Goal: Transaction & Acquisition: Download file/media

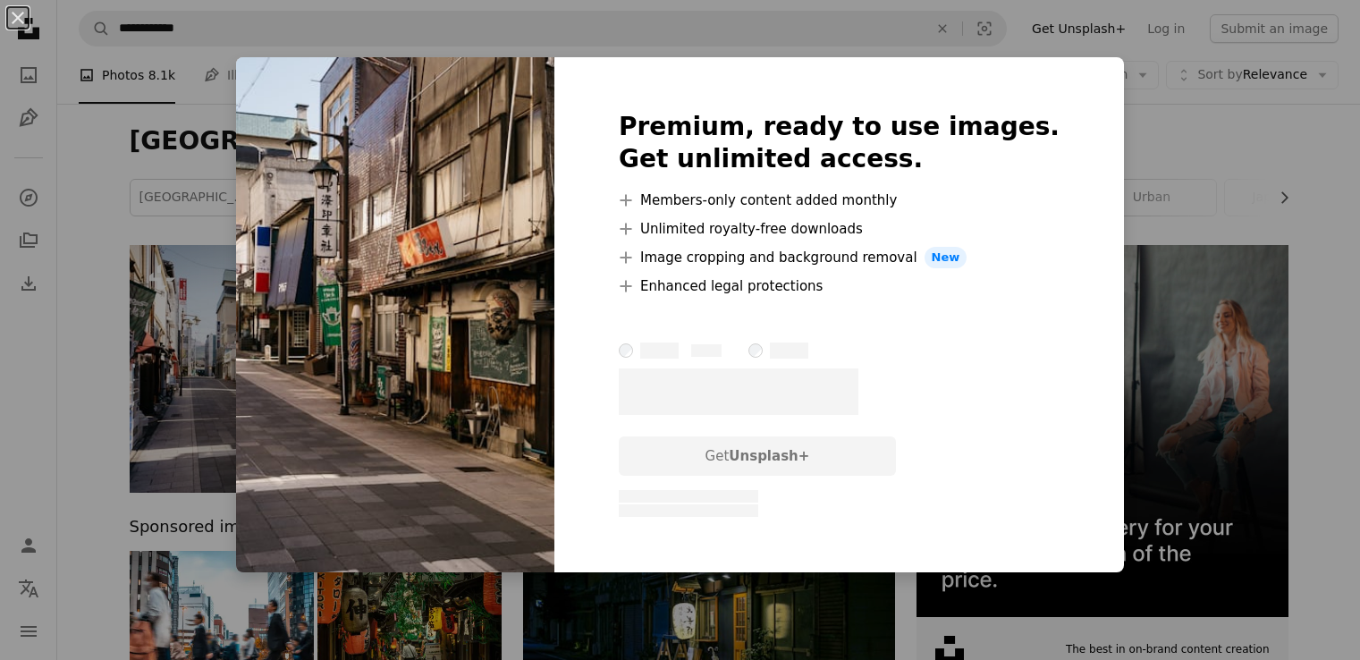
scroll to position [139, 0]
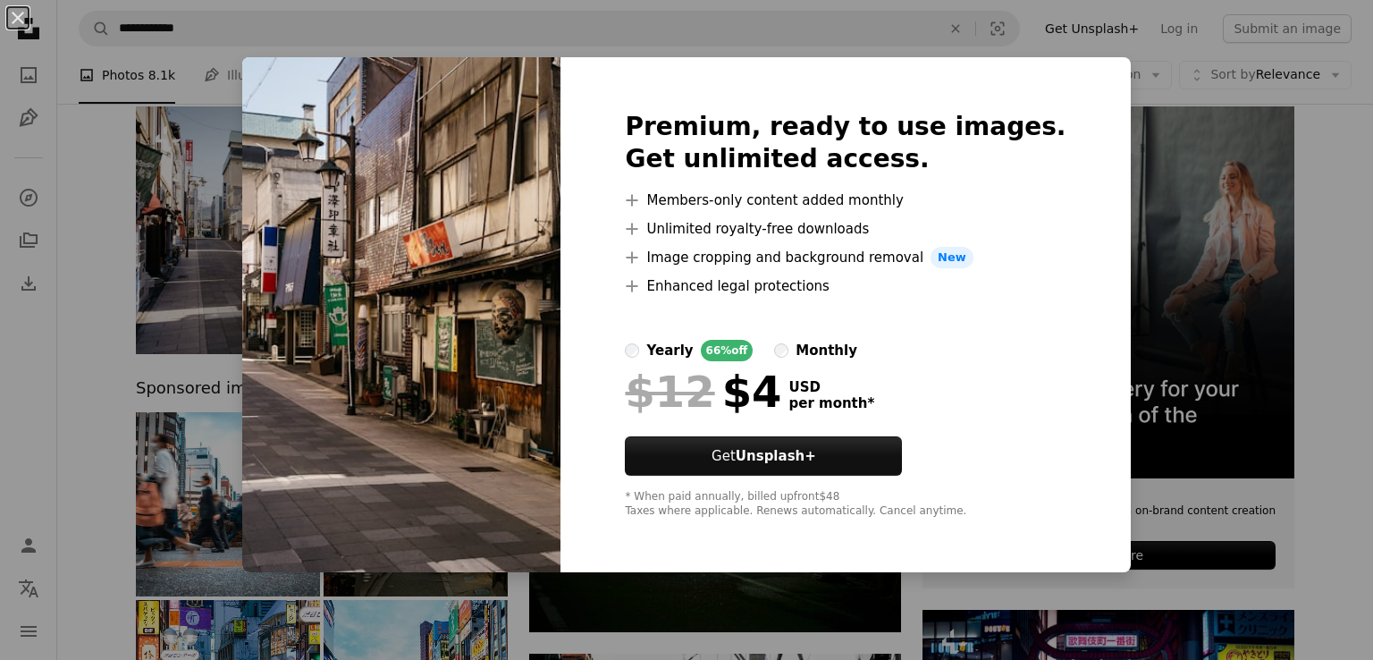
click at [1308, 190] on div "An X shape Premium, ready to use images. Get unlimited access. A plus sign Memb…" at bounding box center [686, 330] width 1373 height 660
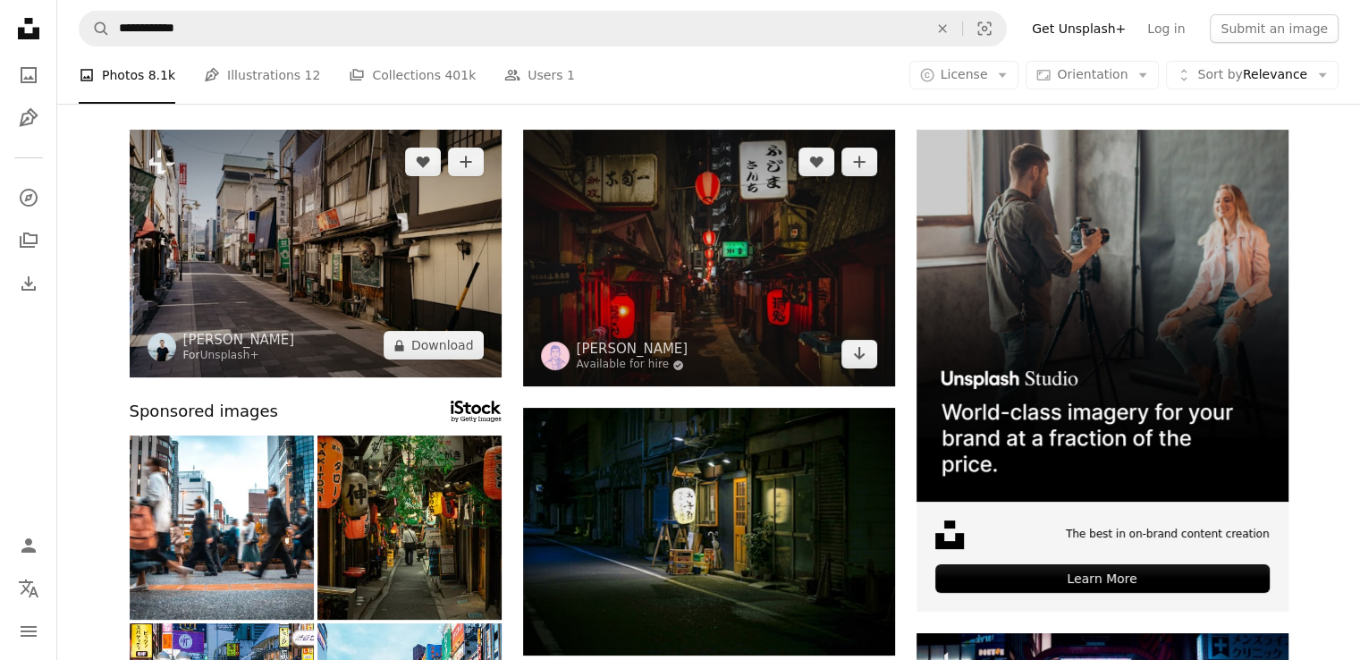
scroll to position [88, 0]
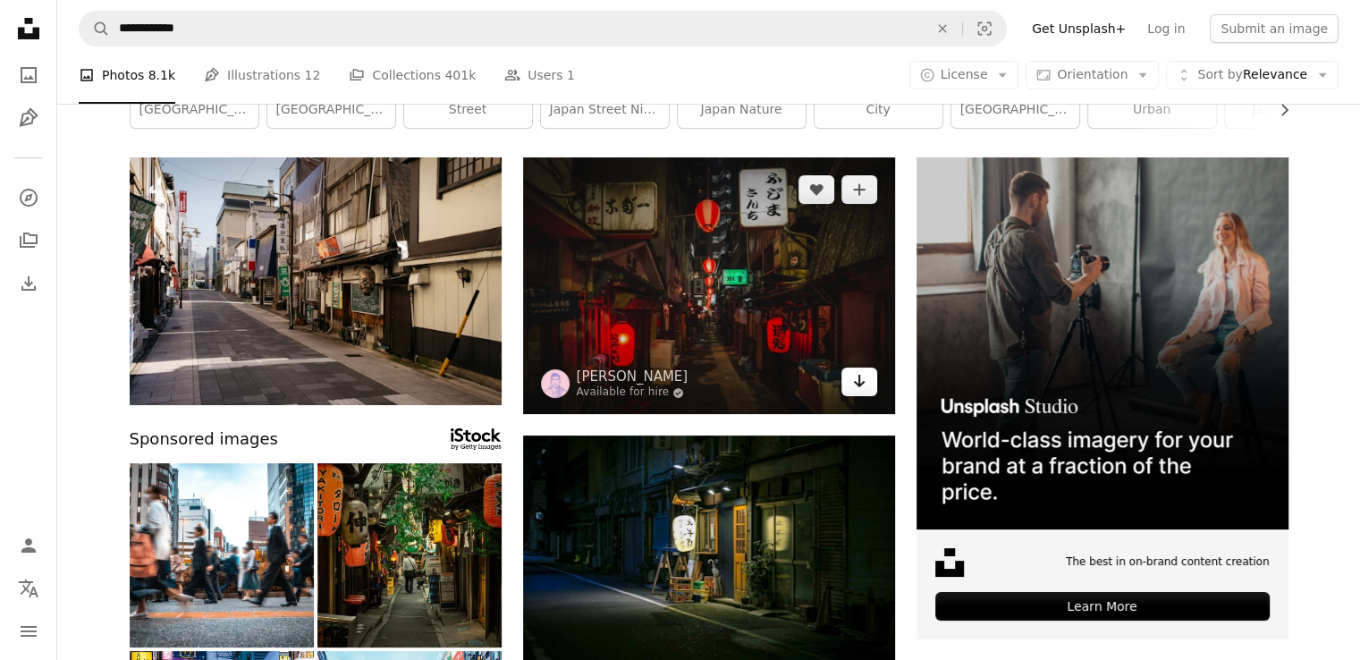
click at [855, 384] on icon "Arrow pointing down" at bounding box center [859, 380] width 14 height 21
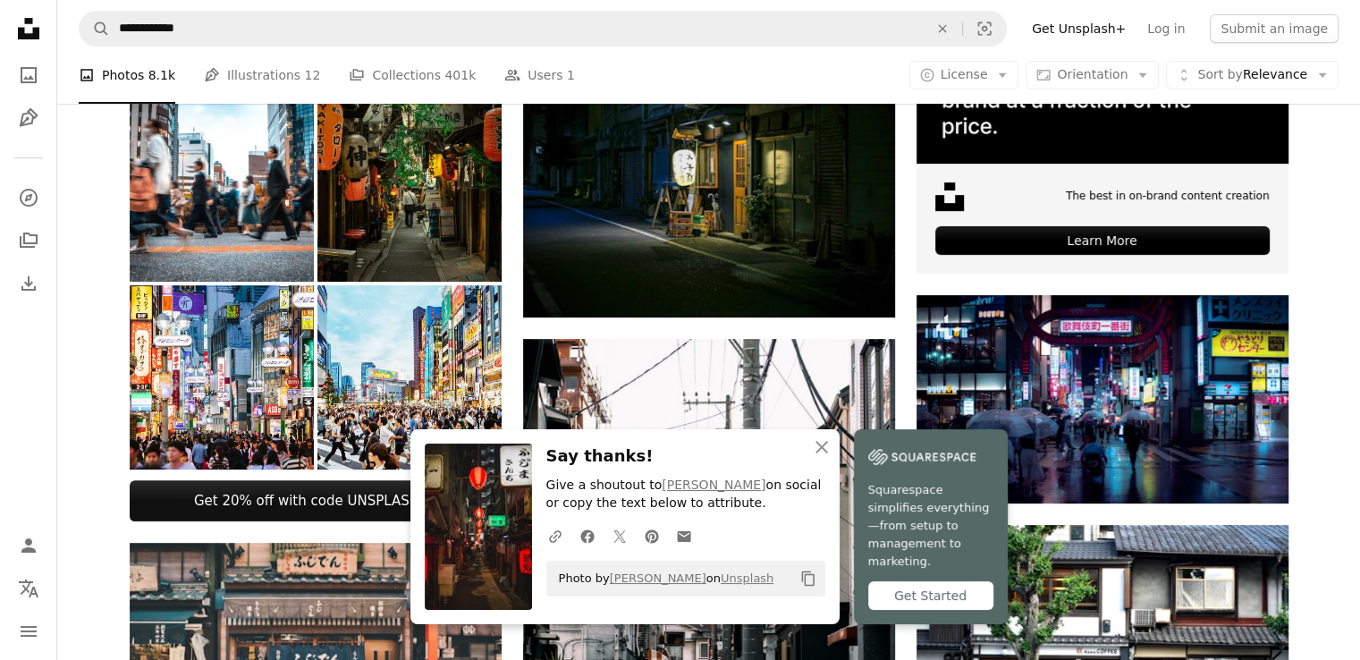
scroll to position [452, 0]
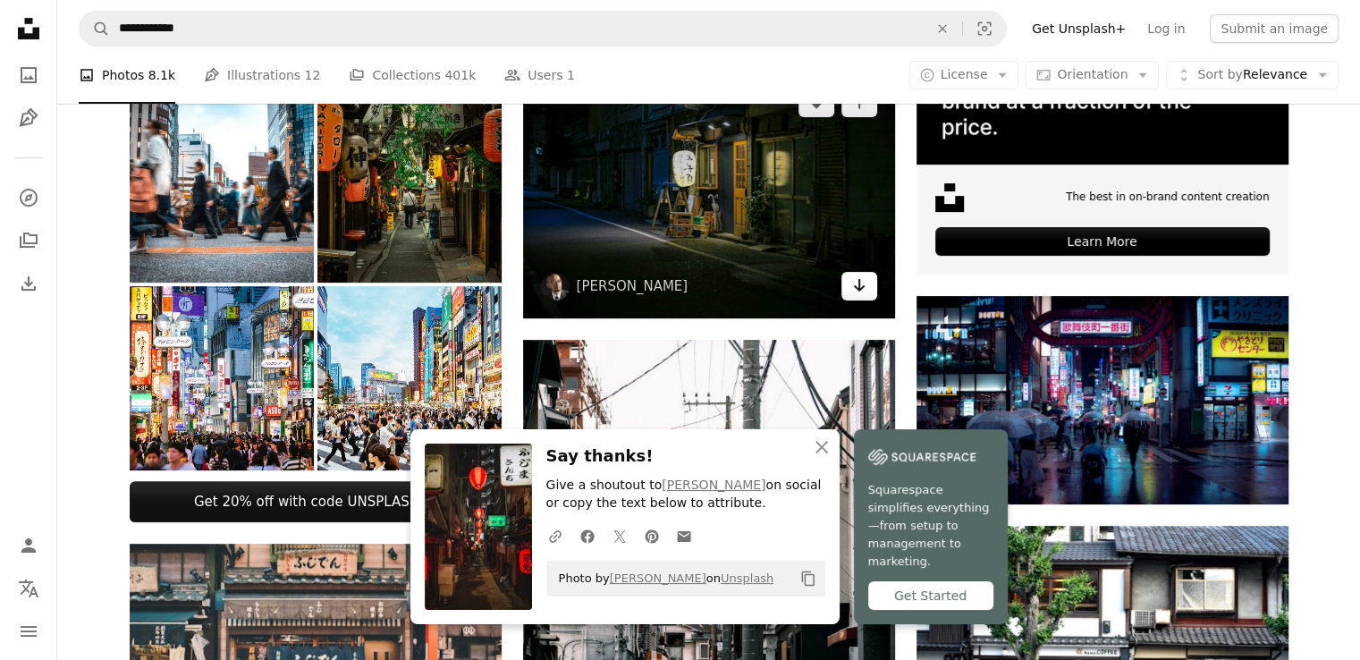
click at [863, 292] on icon "Arrow pointing down" at bounding box center [859, 284] width 14 height 21
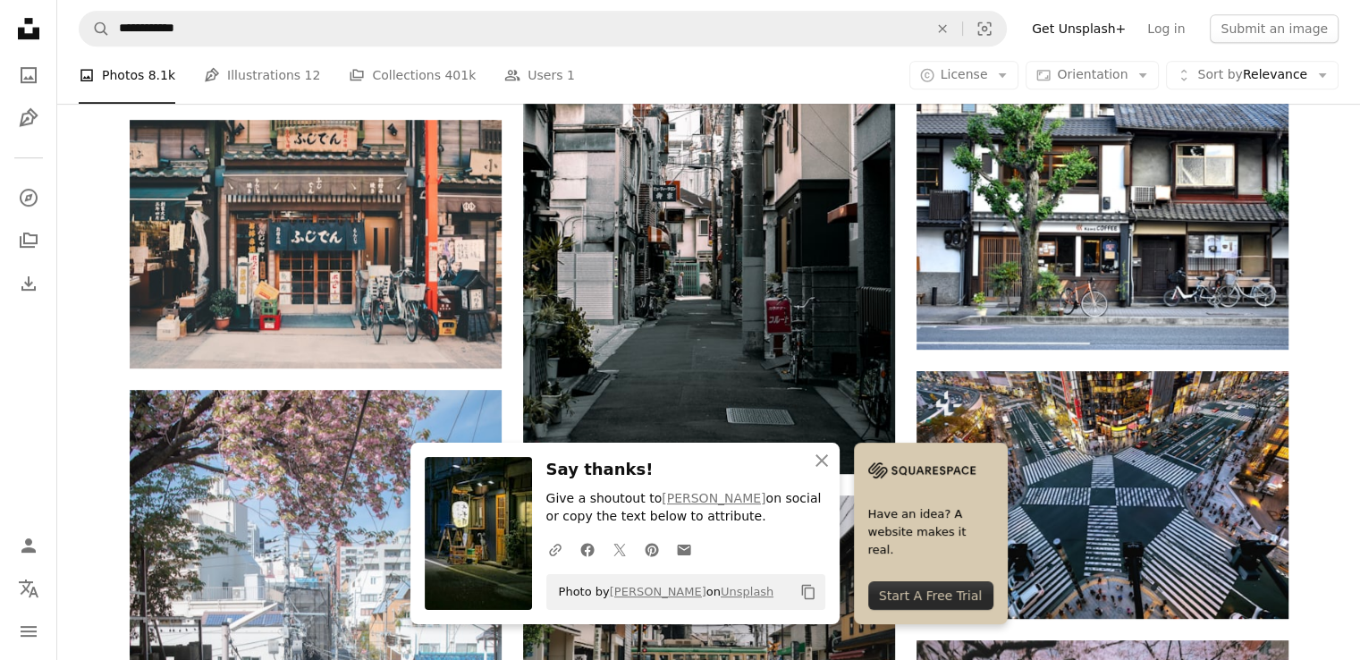
scroll to position [853, 0]
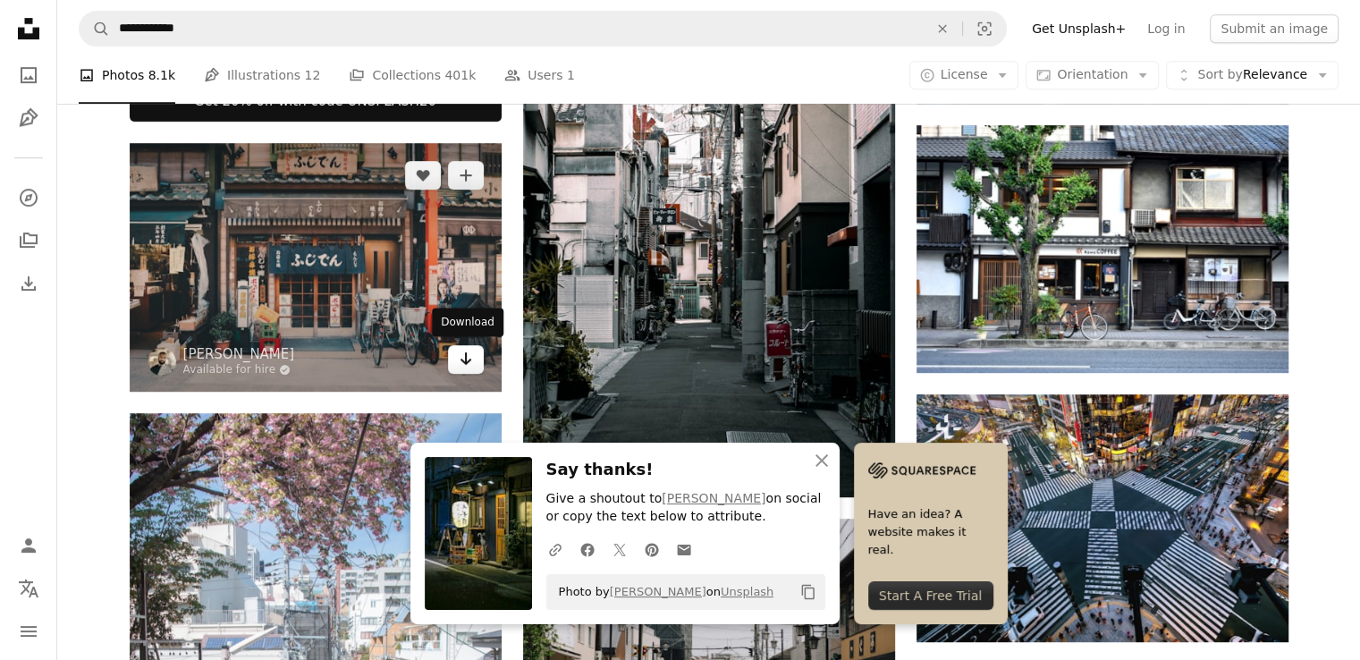
click at [459, 361] on icon "Arrow pointing down" at bounding box center [466, 358] width 14 height 21
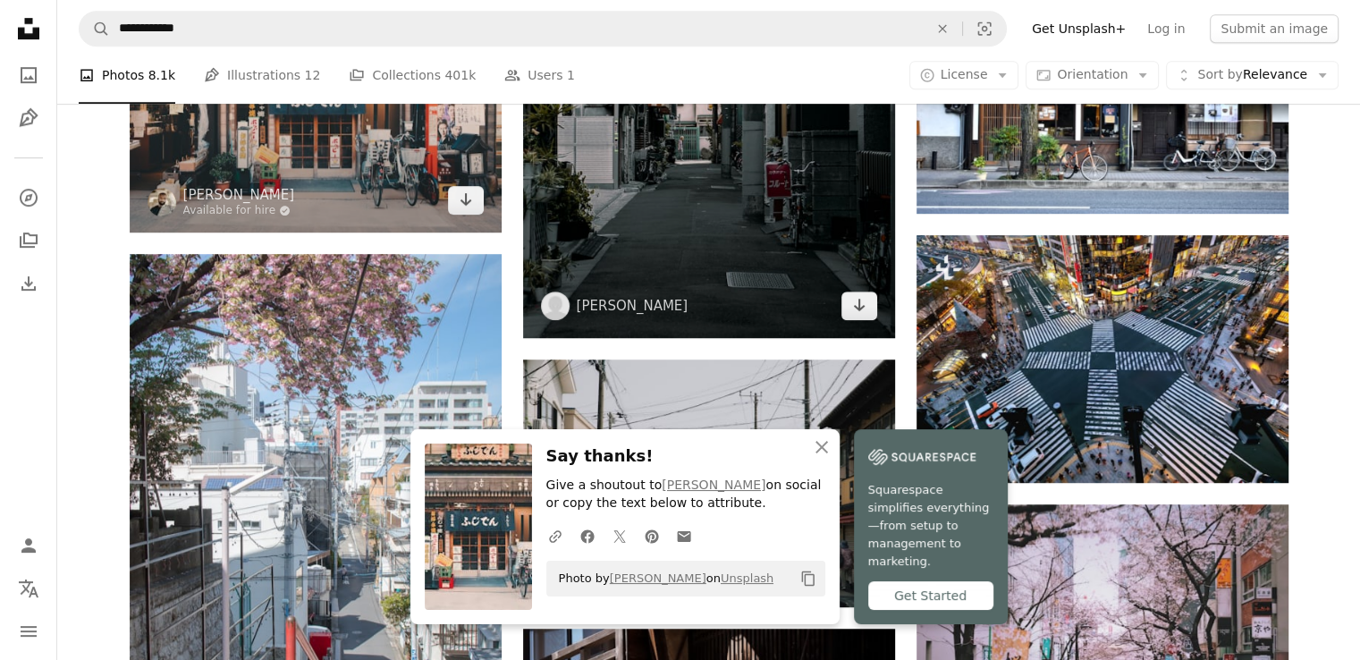
scroll to position [1012, 0]
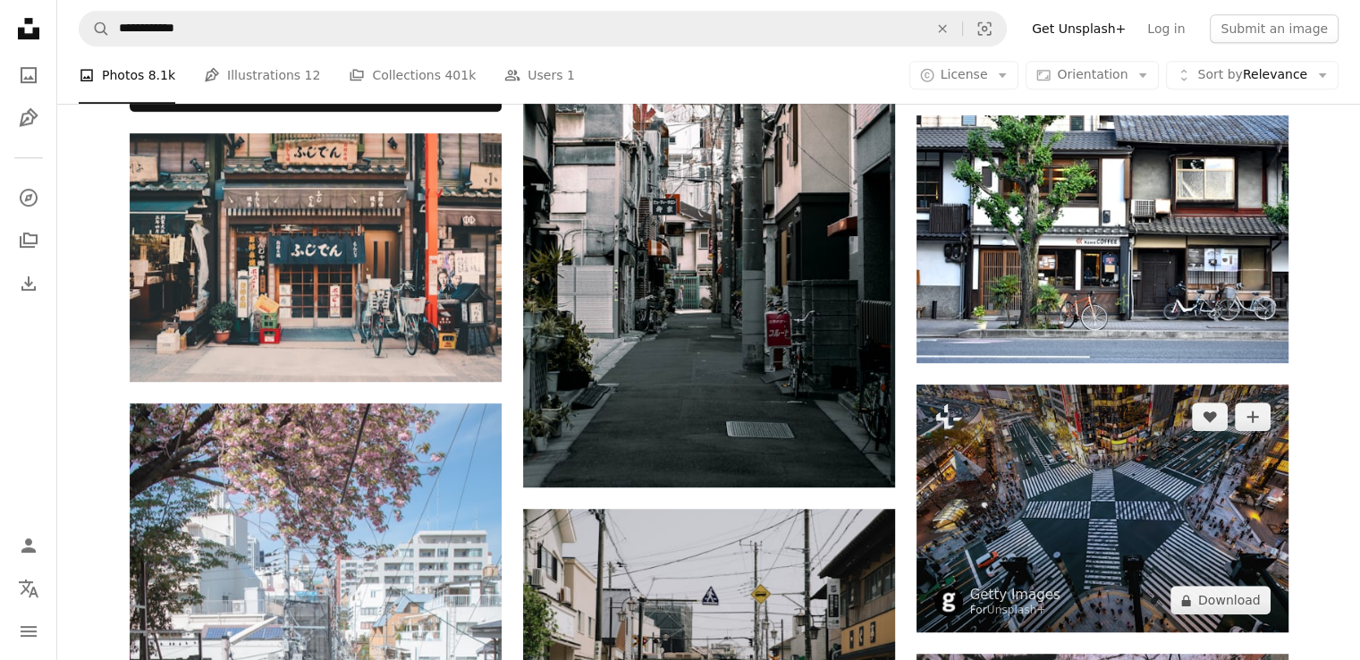
scroll to position [862, 0]
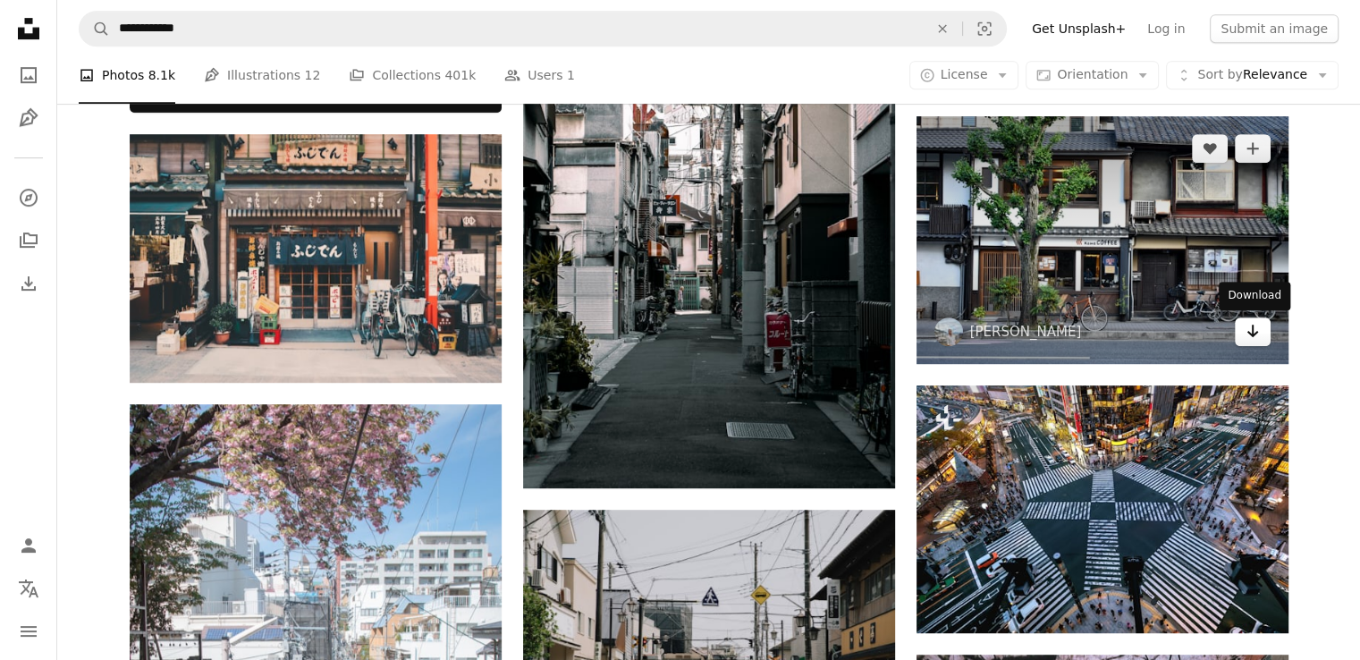
click at [1254, 323] on icon "Arrow pointing down" at bounding box center [1252, 330] width 14 height 21
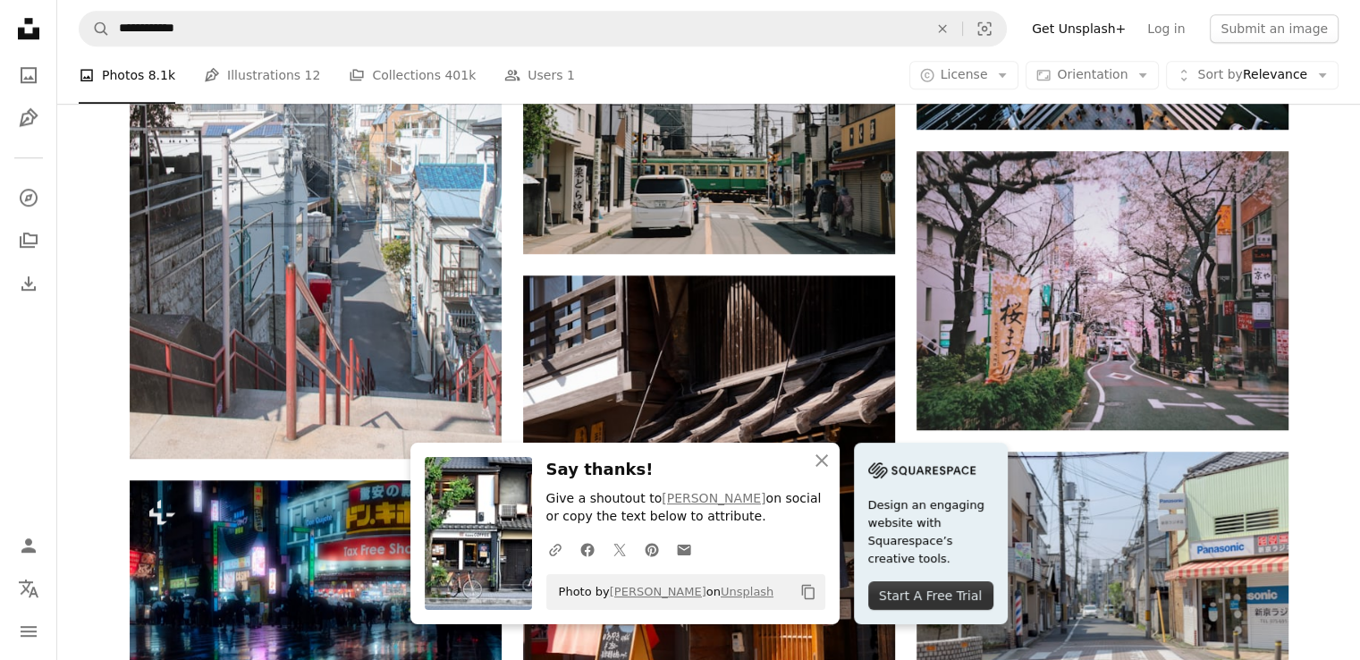
scroll to position [1366, 0]
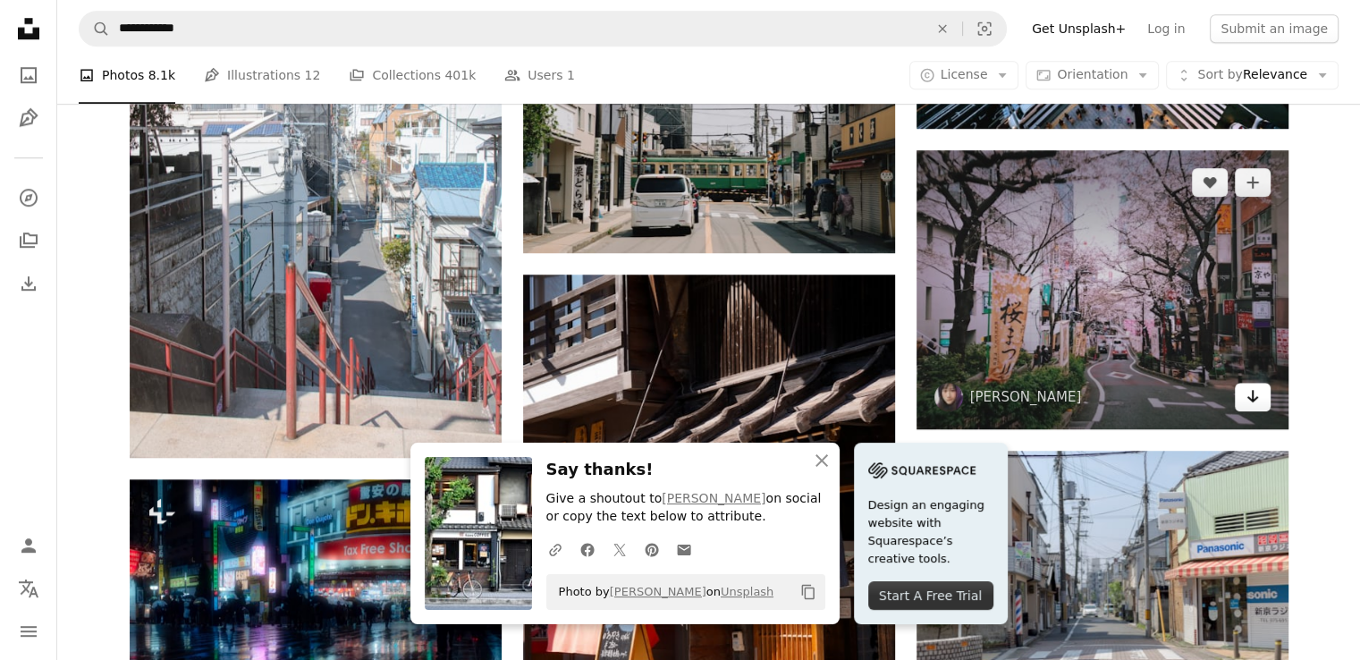
click at [1248, 396] on icon "Download" at bounding box center [1252, 396] width 12 height 13
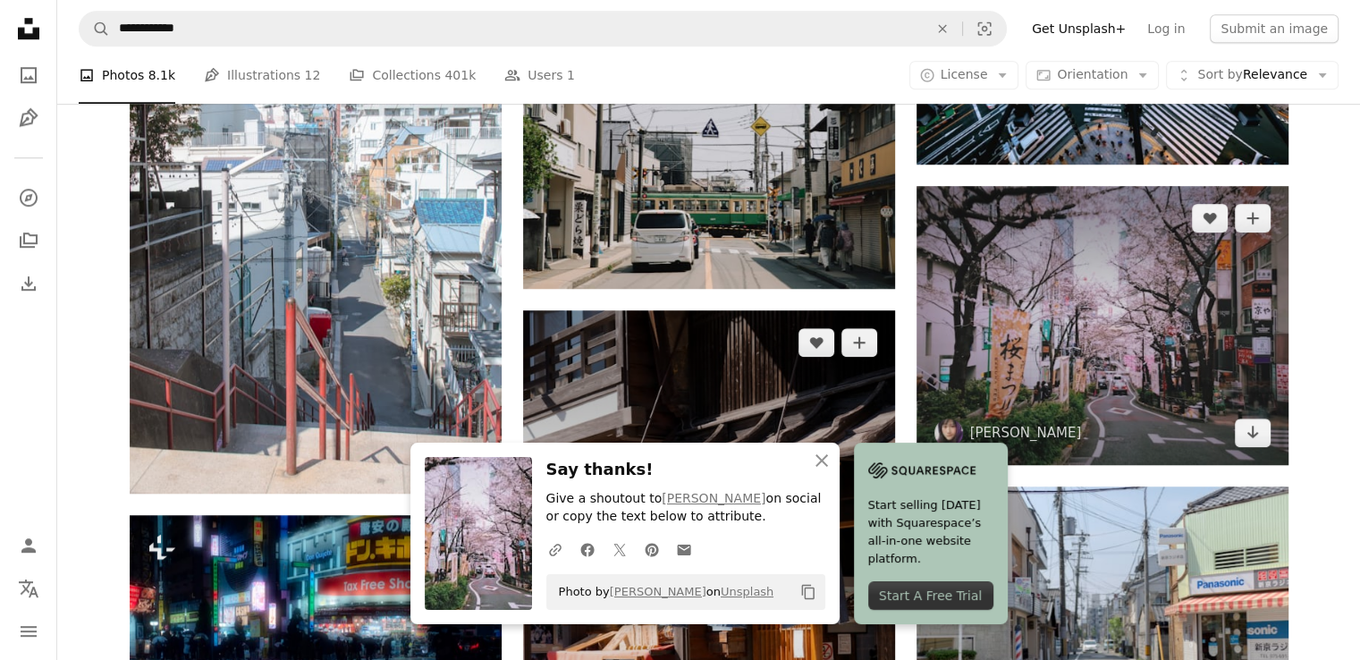
scroll to position [1309, 0]
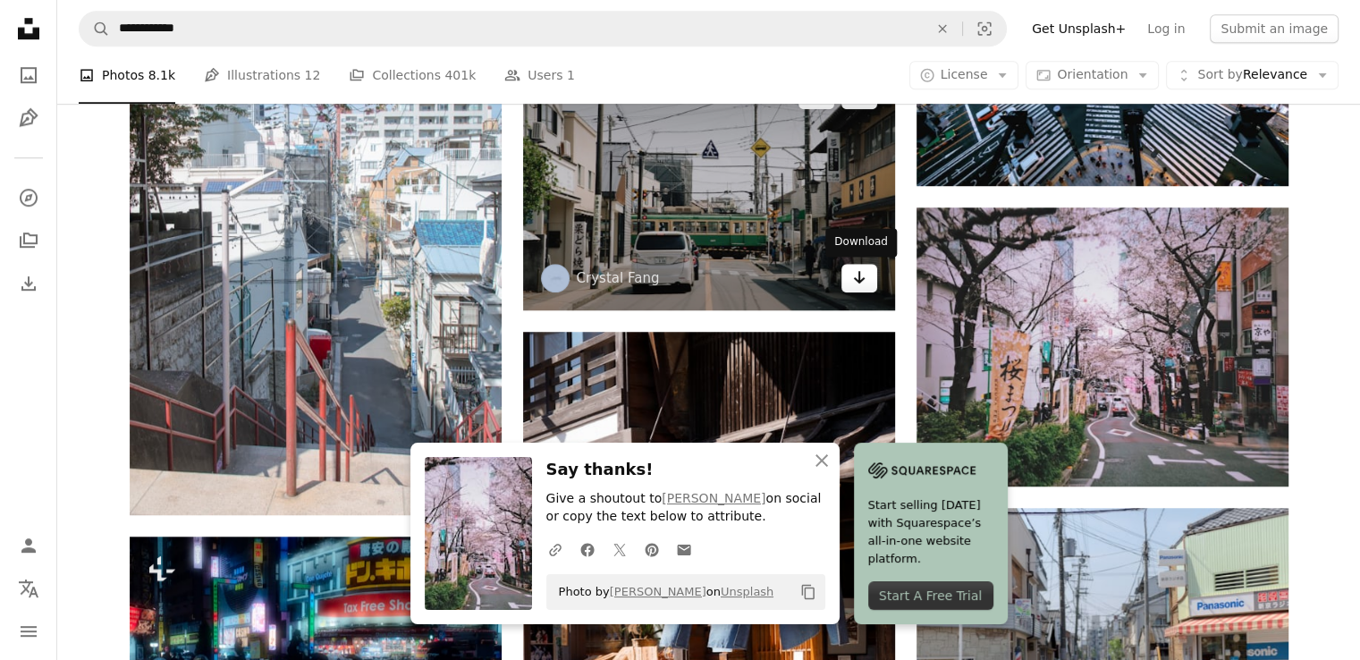
click at [854, 274] on icon "Arrow pointing down" at bounding box center [859, 276] width 14 height 21
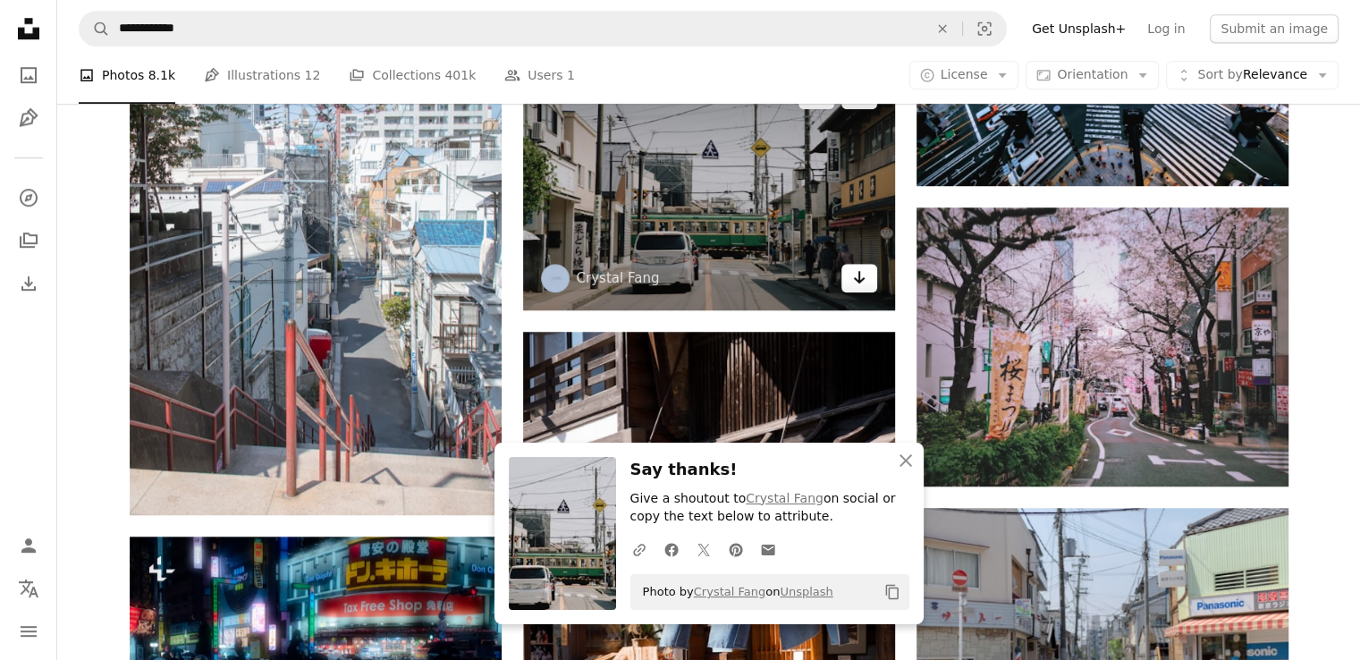
click at [853, 285] on icon "Arrow pointing down" at bounding box center [859, 276] width 14 height 21
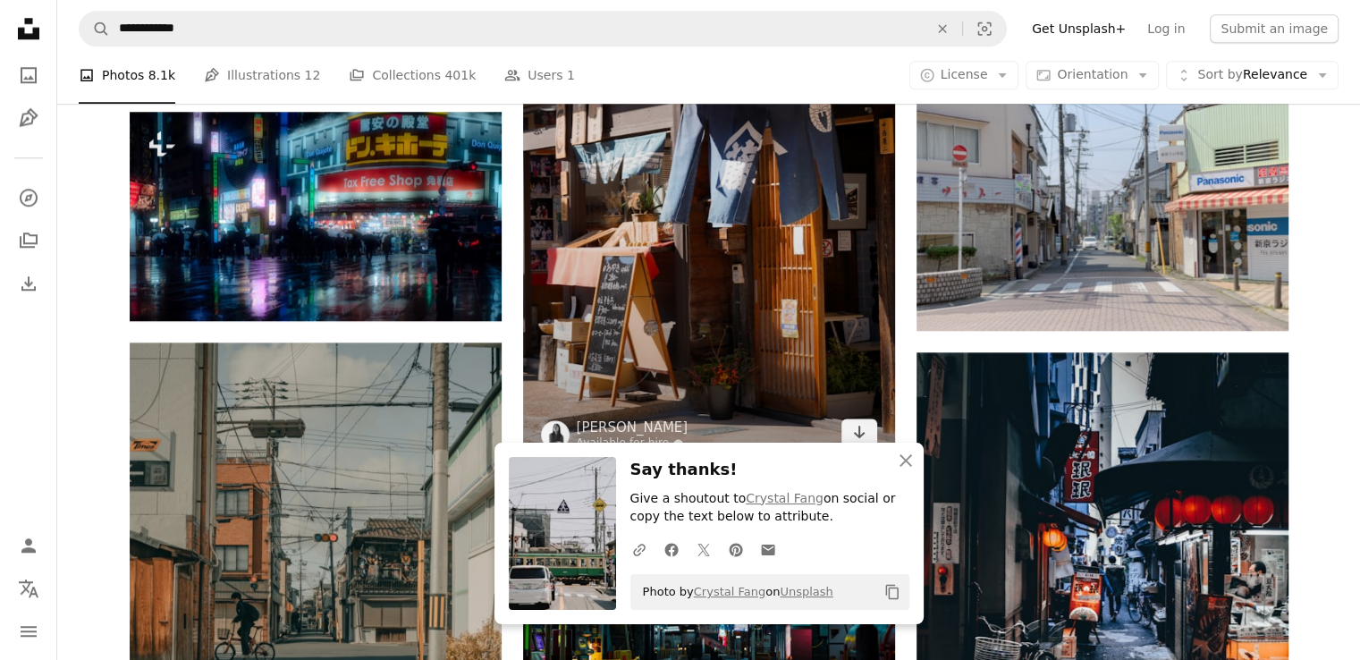
scroll to position [1734, 0]
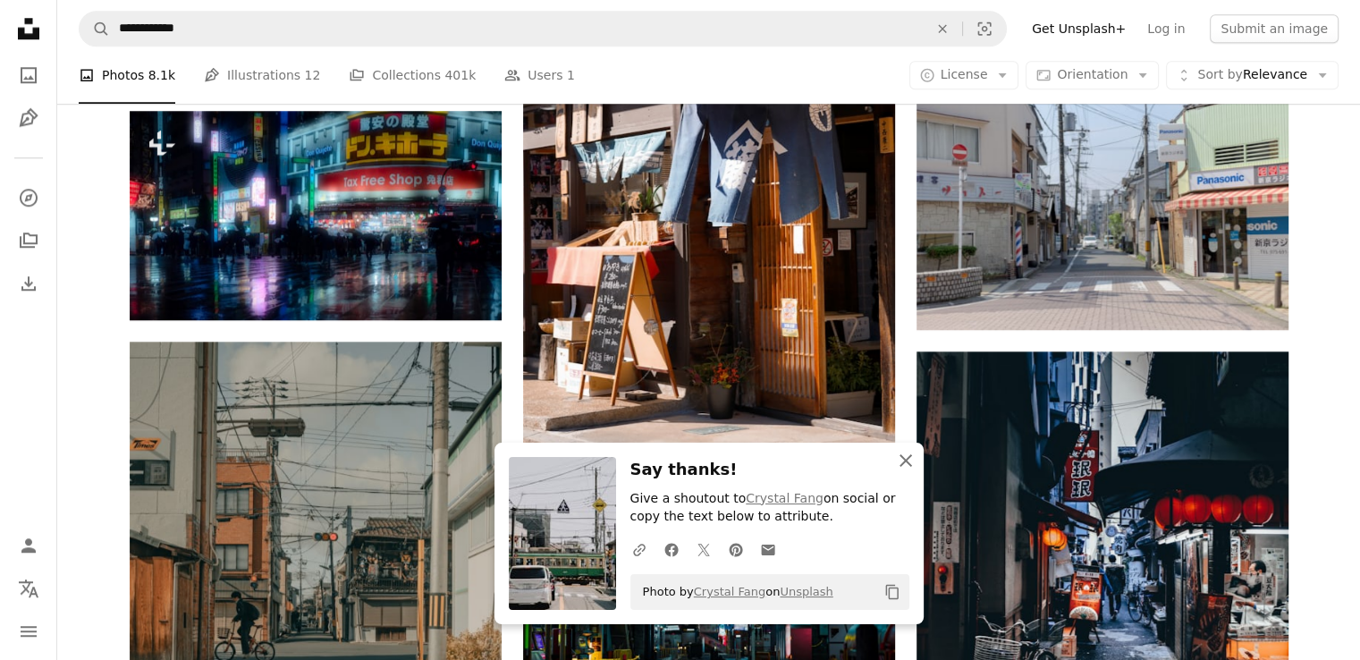
click at [898, 462] on icon "An X shape" at bounding box center [905, 460] width 21 height 21
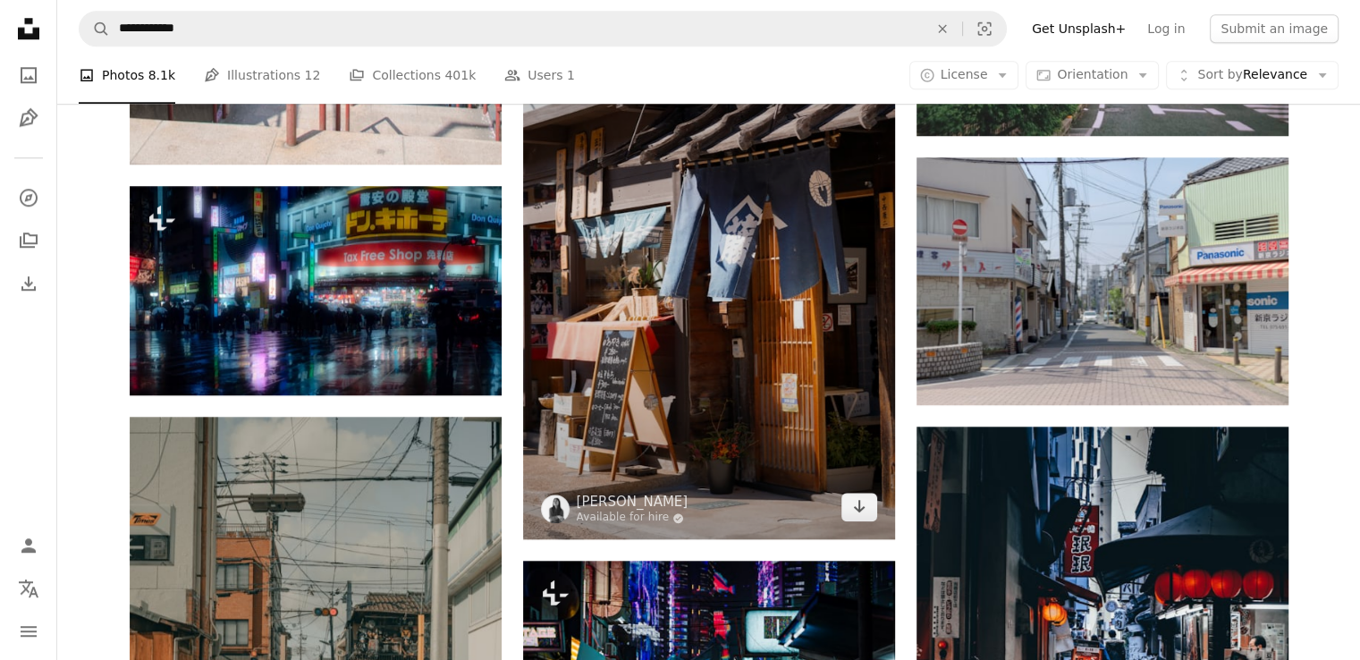
scroll to position [1658, 0]
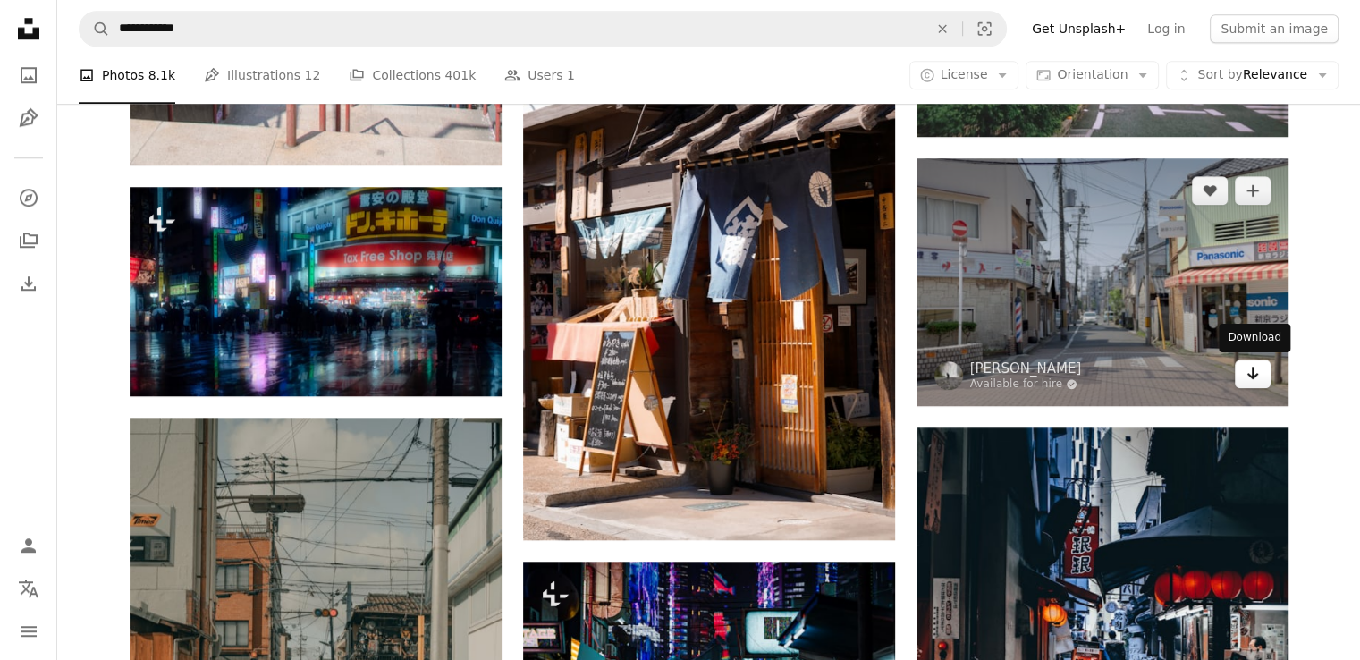
click at [1259, 369] on link "Arrow pointing down" at bounding box center [1252, 373] width 36 height 29
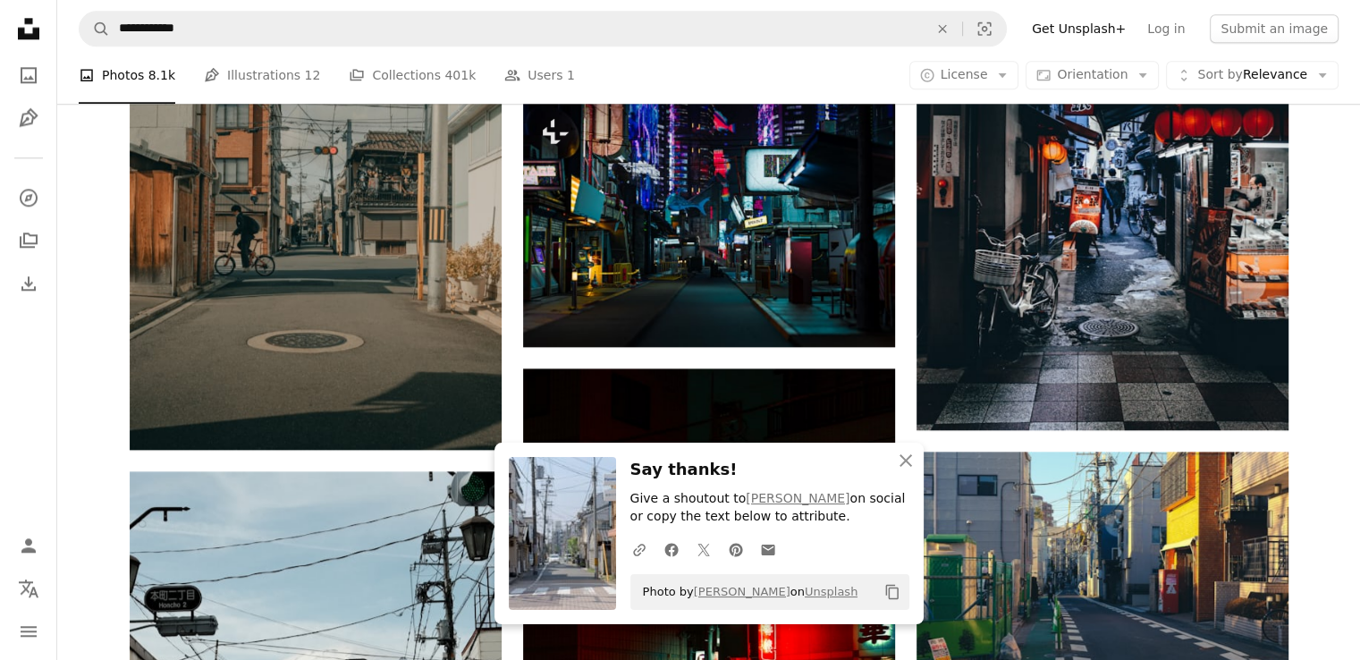
scroll to position [2120, 0]
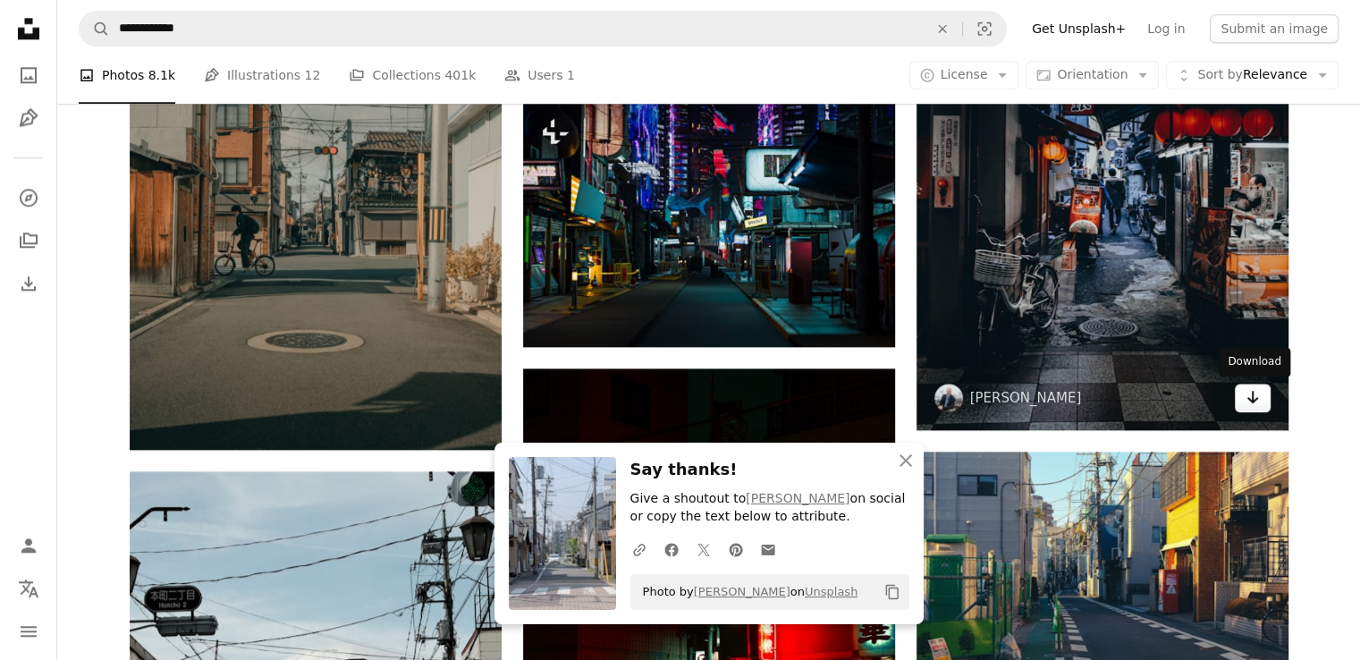
click at [1252, 403] on icon "Arrow pointing down" at bounding box center [1252, 396] width 14 height 21
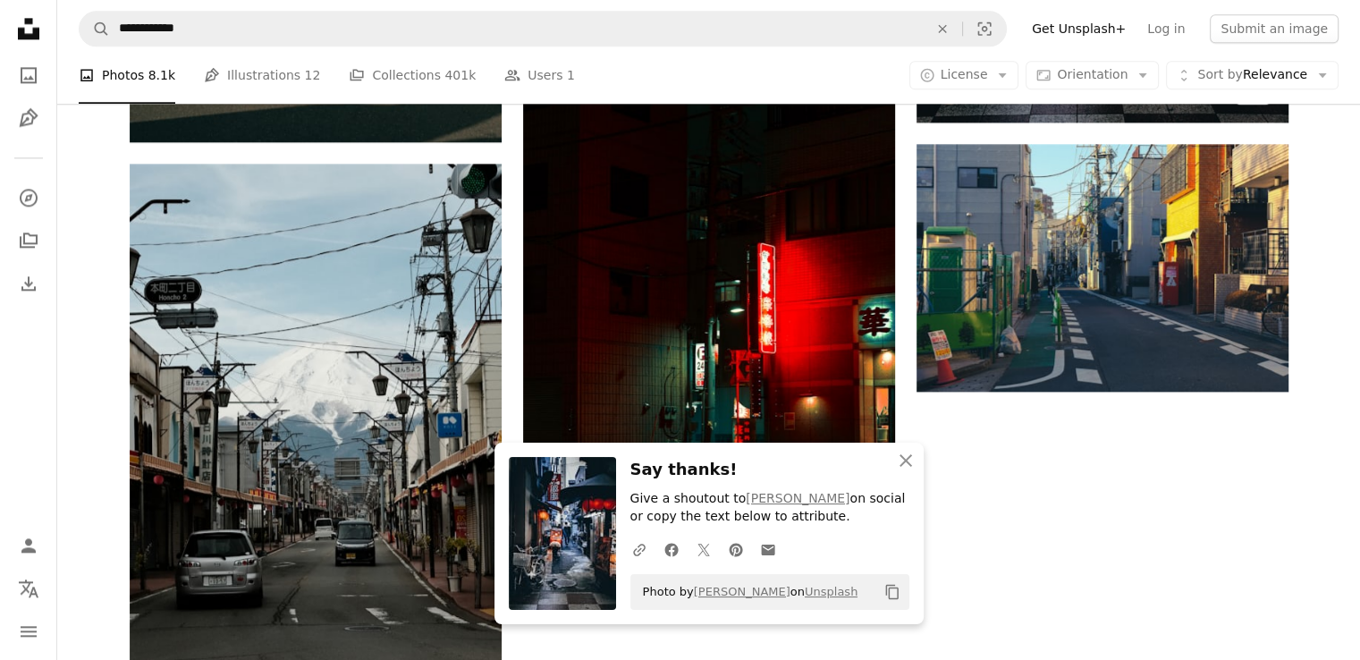
scroll to position [2446, 0]
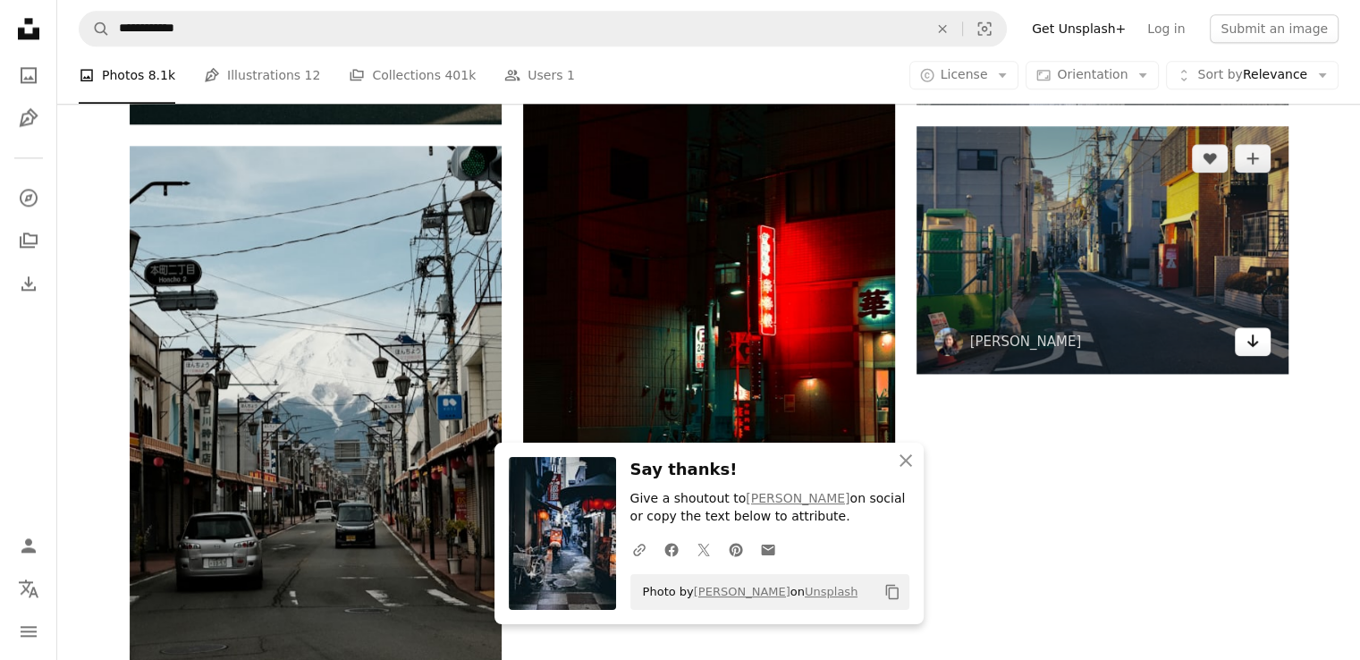
click at [1251, 347] on icon "Arrow pointing down" at bounding box center [1252, 340] width 14 height 21
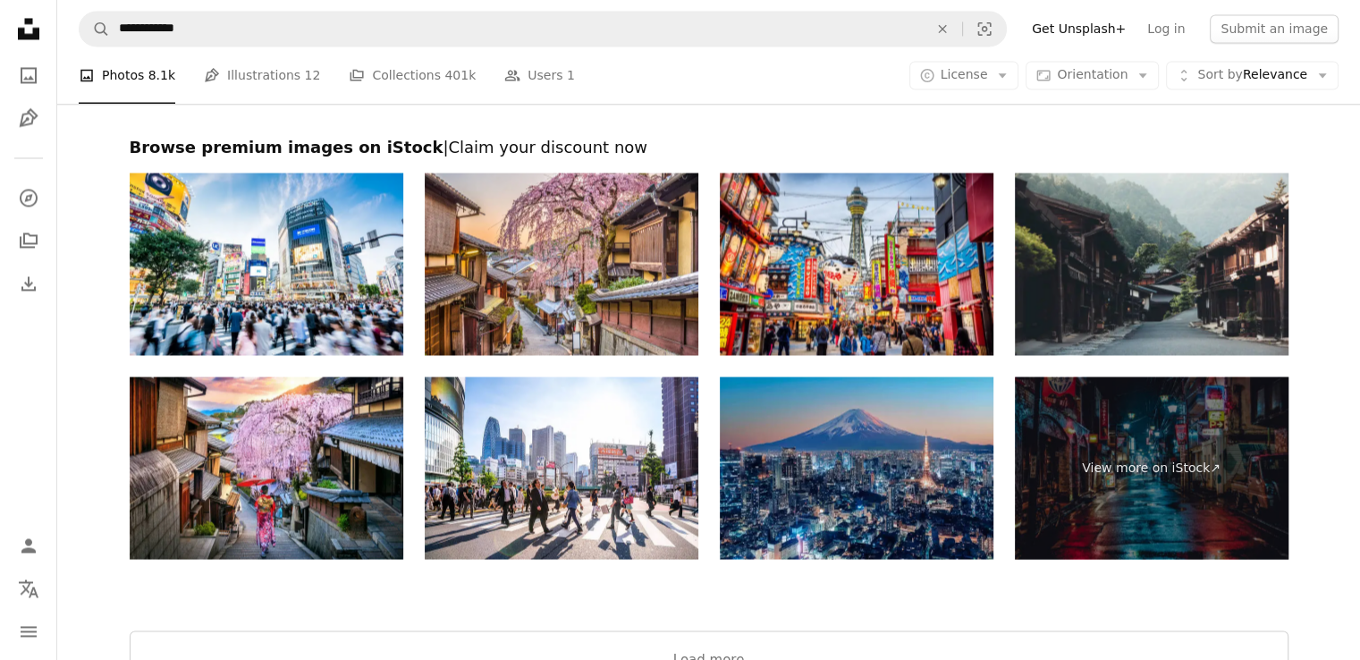
scroll to position [3095, 0]
